Goal: Task Accomplishment & Management: Use online tool/utility

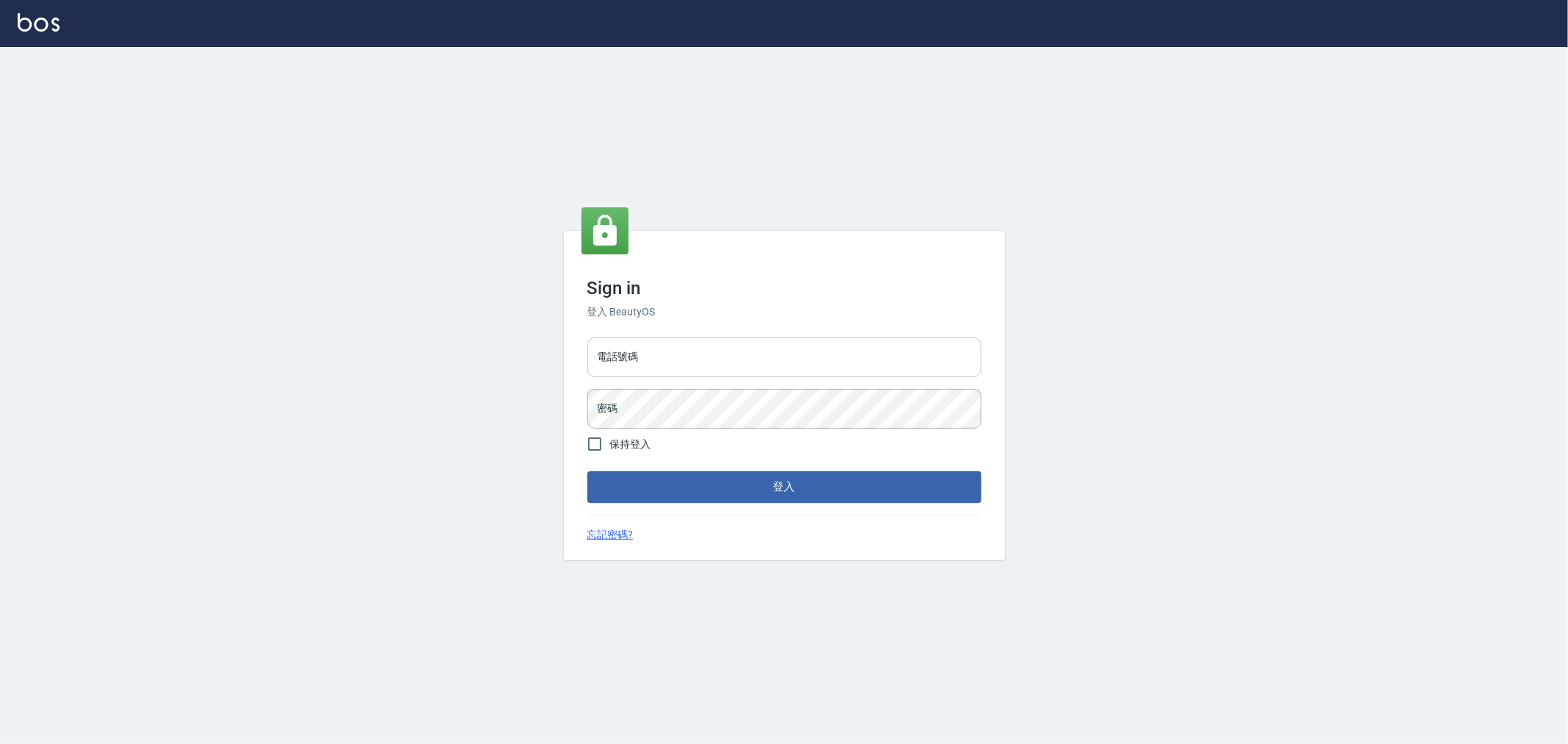
click at [805, 364] on input "電話號碼" at bounding box center [784, 357] width 394 height 39
type input "0955467459"
click at [587, 471] on button "登入" at bounding box center [784, 487] width 394 height 31
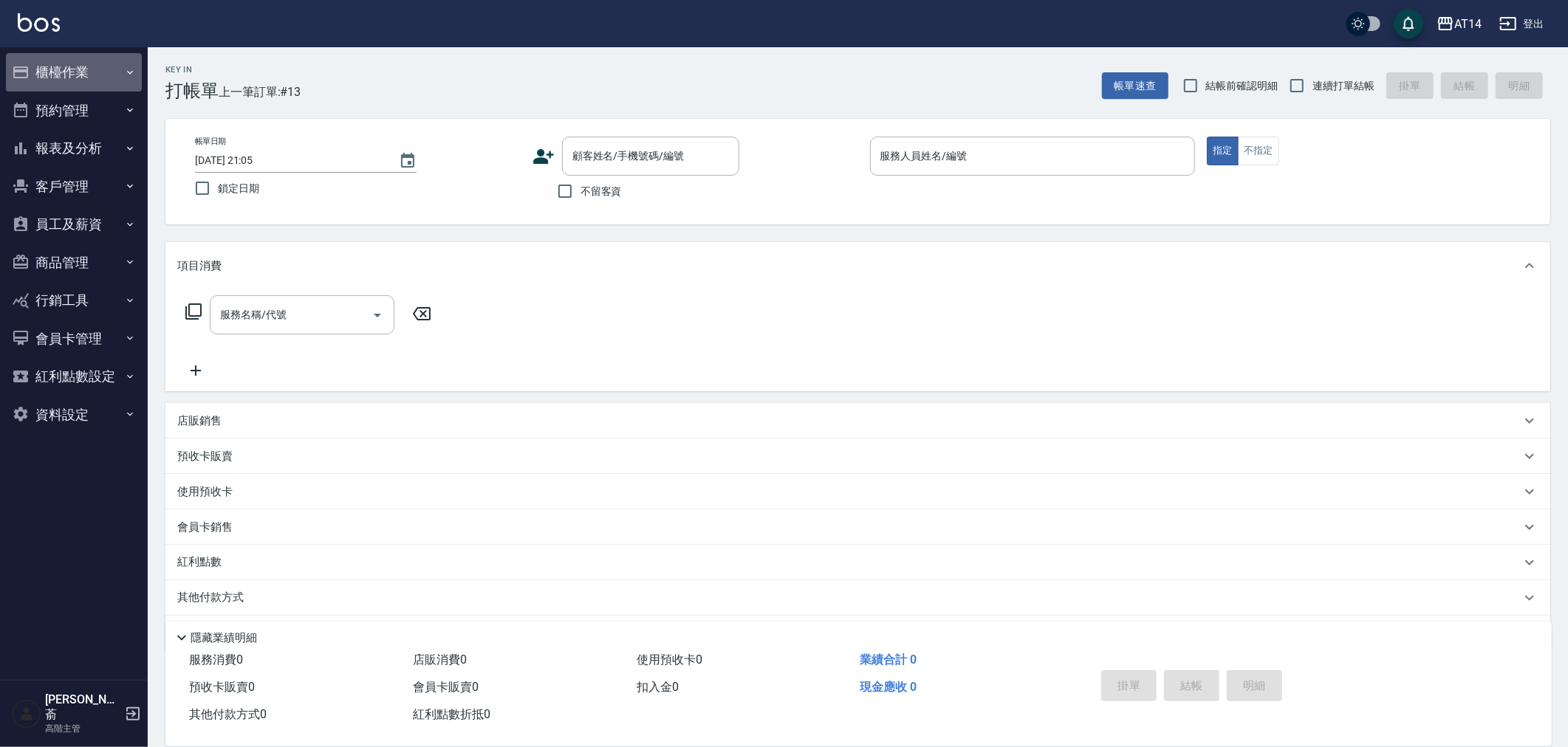
click at [47, 71] on button "櫃檯作業" at bounding box center [74, 72] width 136 height 38
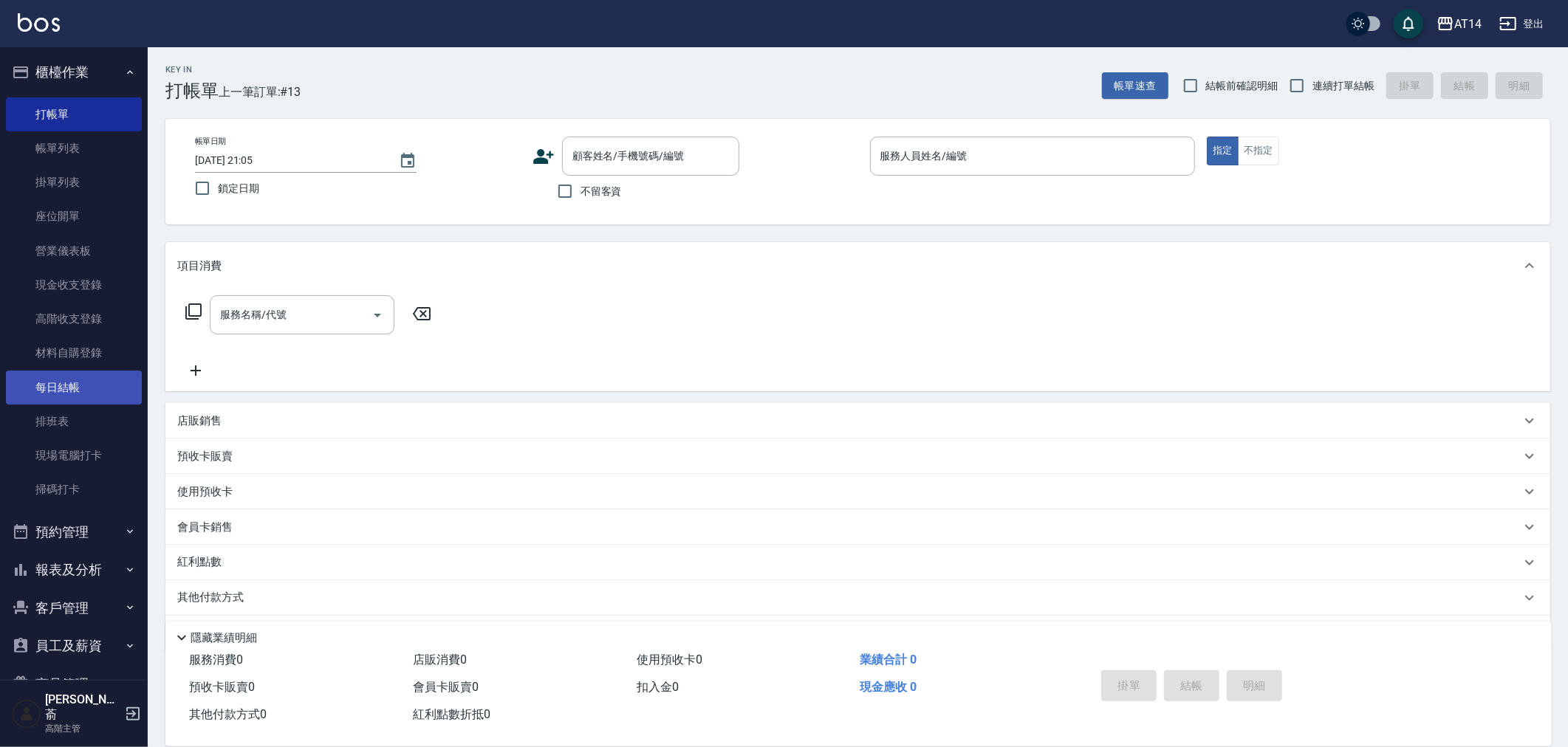
click at [59, 387] on link "每日結帳" at bounding box center [74, 387] width 136 height 34
